Goal: Task Accomplishment & Management: Manage account settings

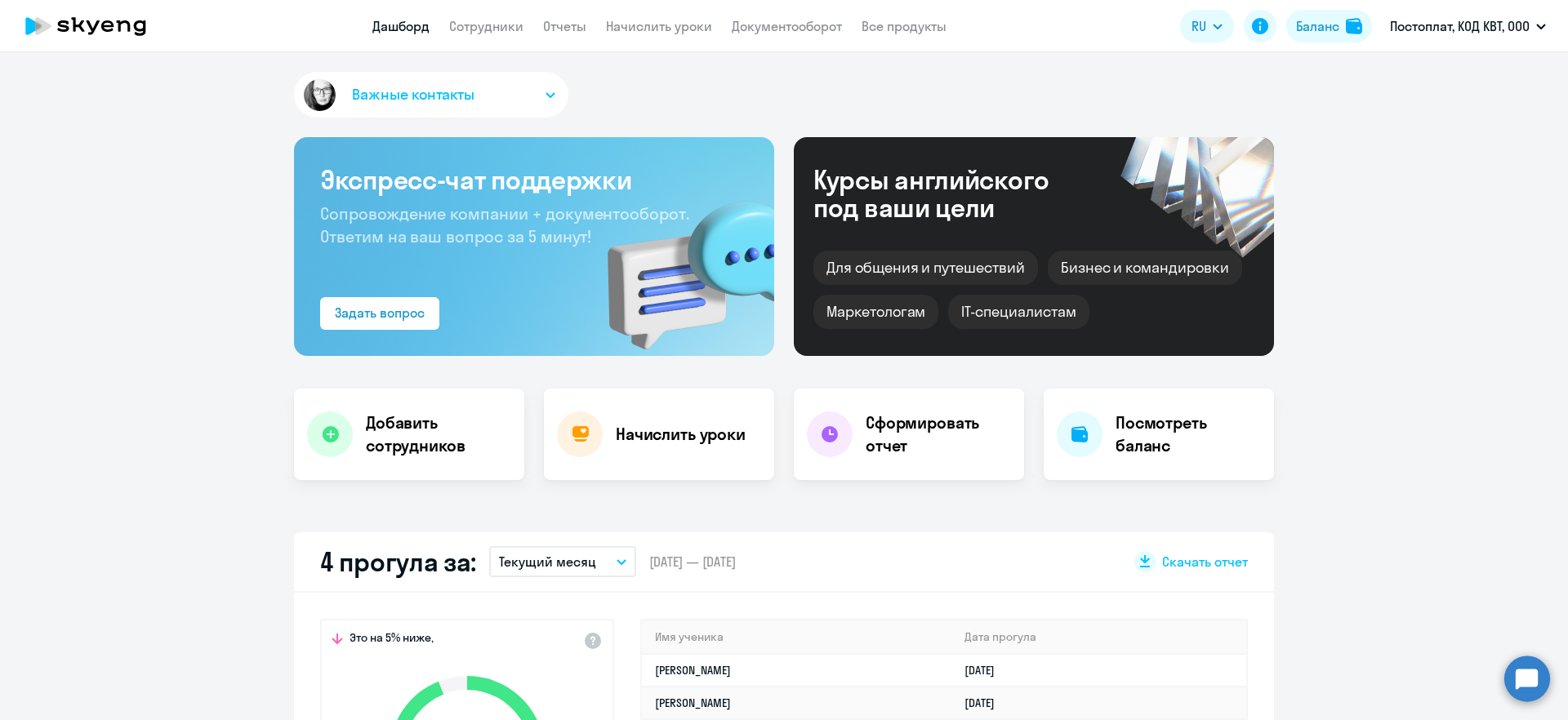
select select "30"
click at [478, 33] on link "Сотрудники" at bounding box center [486, 25] width 74 height 17
select select "30"
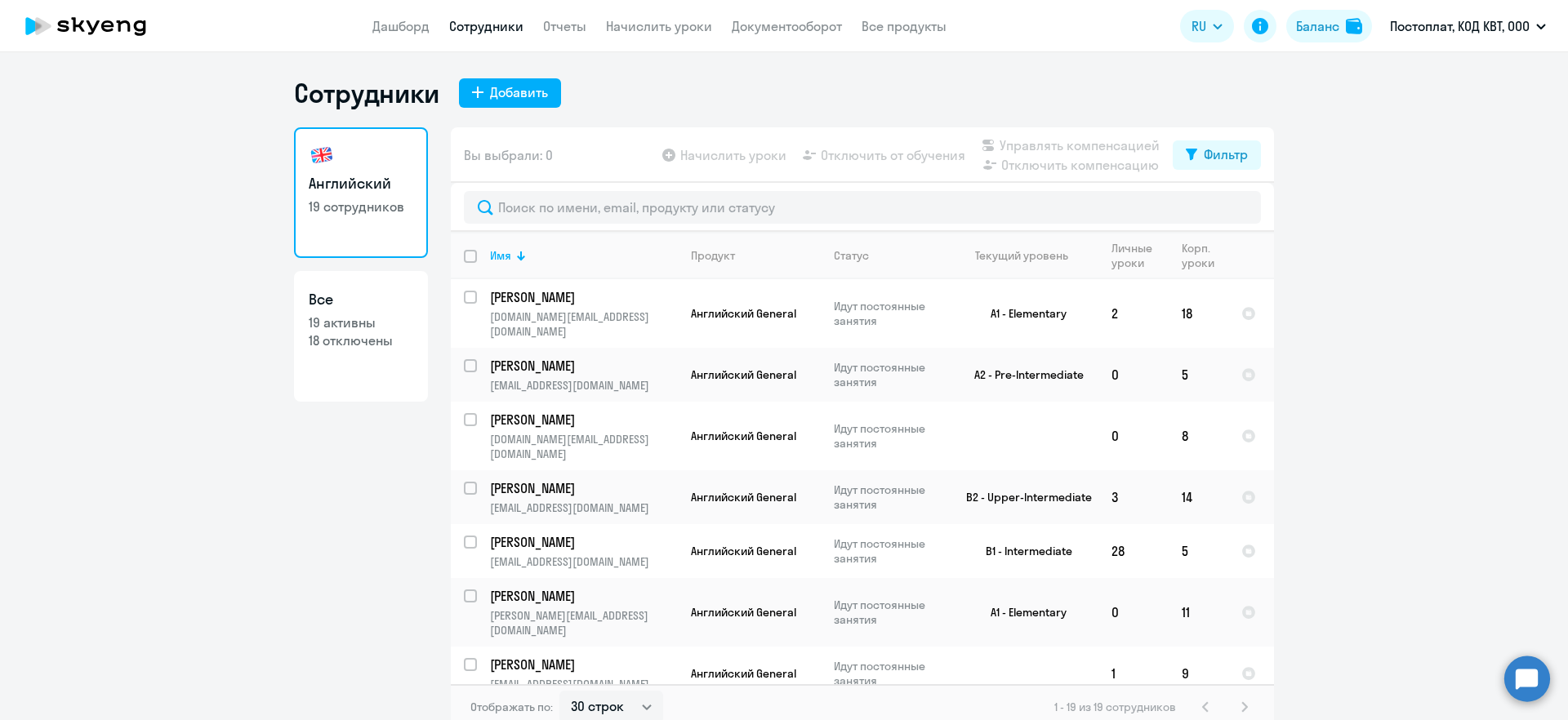
click at [376, 314] on p "19 активны" at bounding box center [361, 323] width 105 height 18
select select "30"
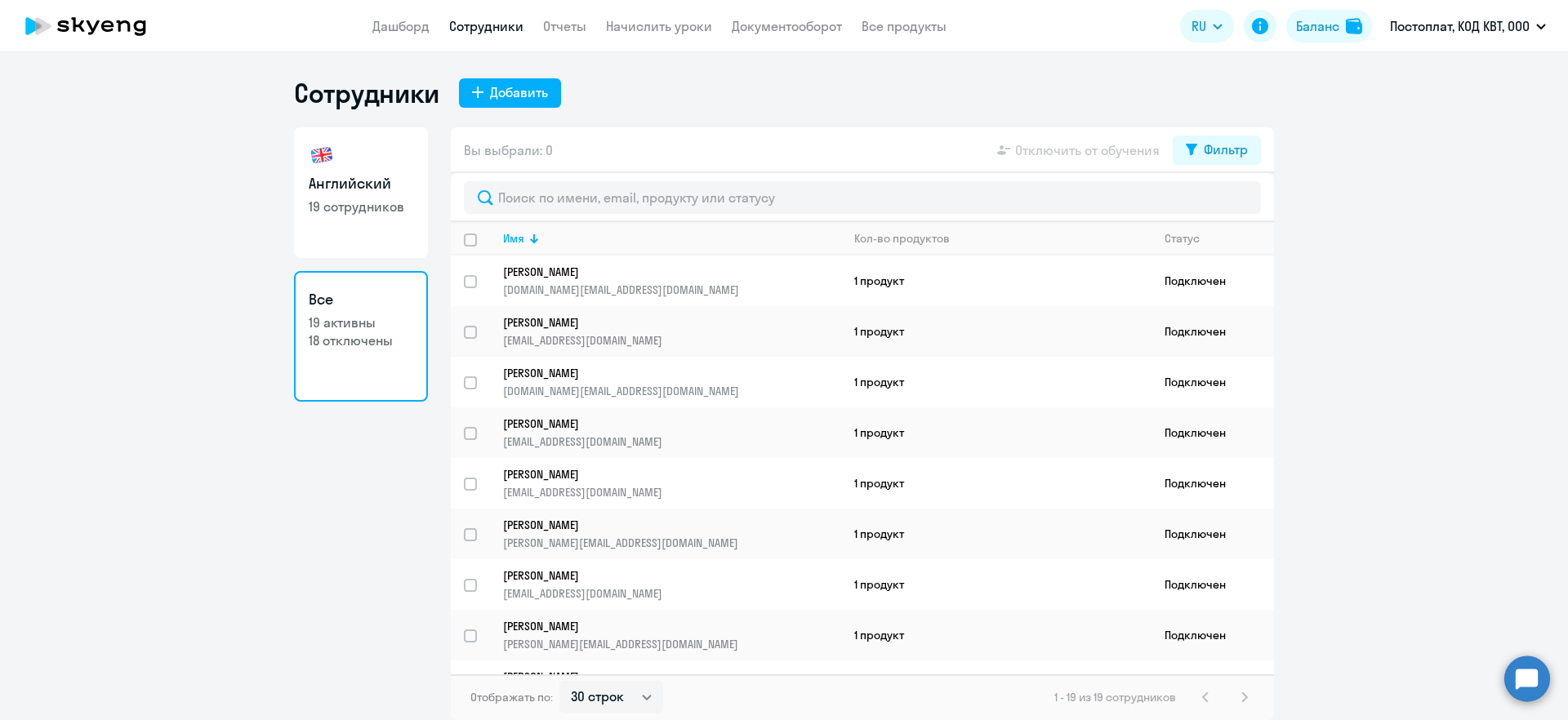
click at [376, 194] on link "Английский 19 сотрудников" at bounding box center [361, 193] width 134 height 131
select select "30"
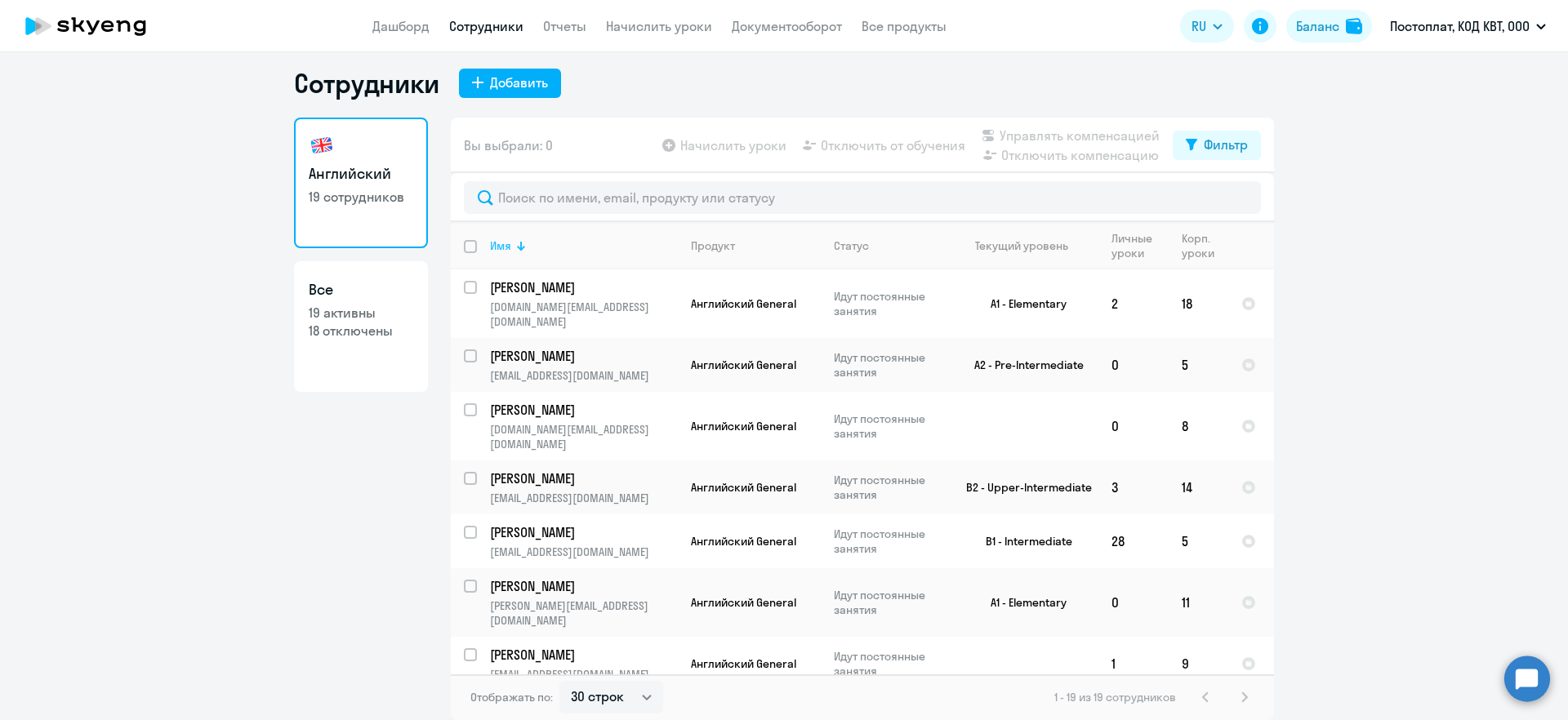
click at [557, 244] on div "Имя" at bounding box center [583, 245] width 187 height 15
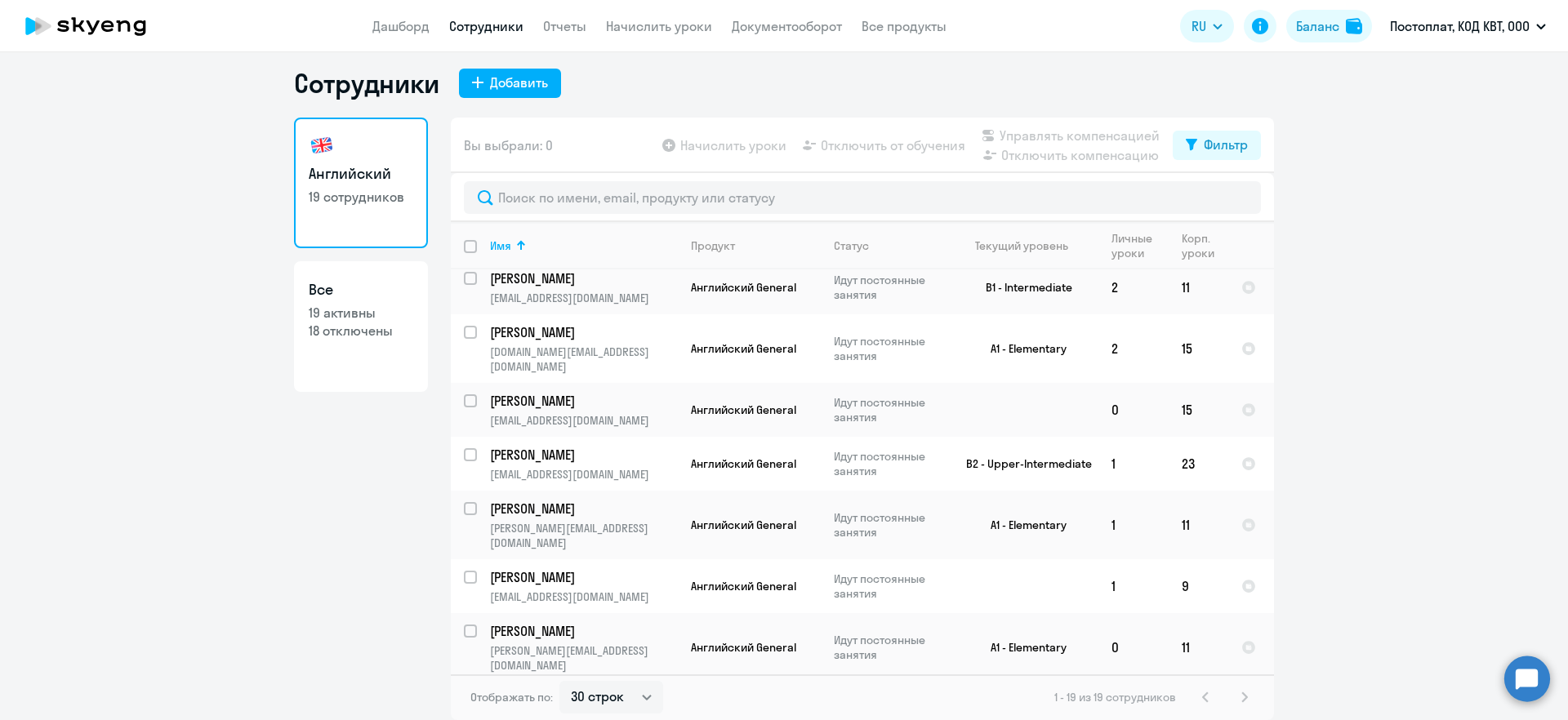
scroll to position [619, 0]
